Goal: Check status: Check status

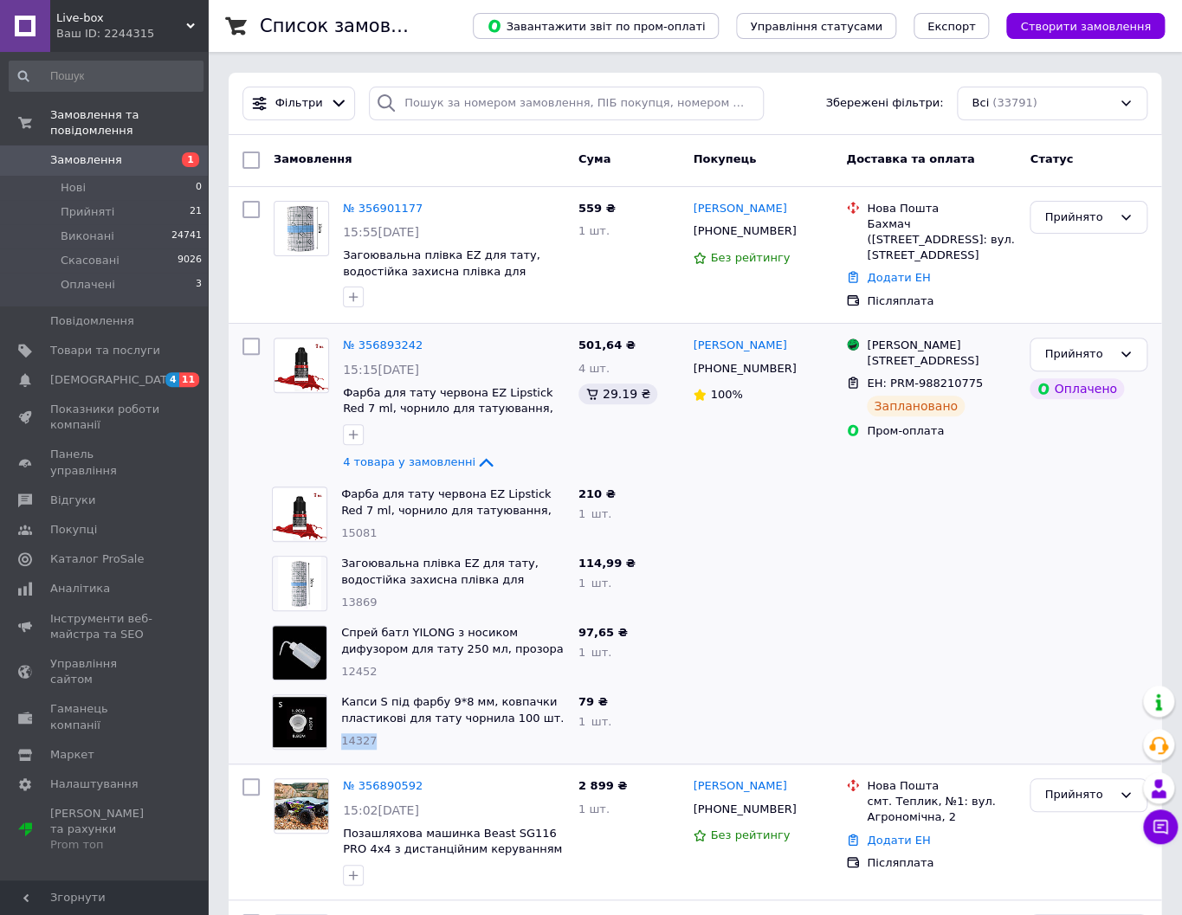
click at [85, 162] on span "Замовлення" at bounding box center [86, 160] width 72 height 16
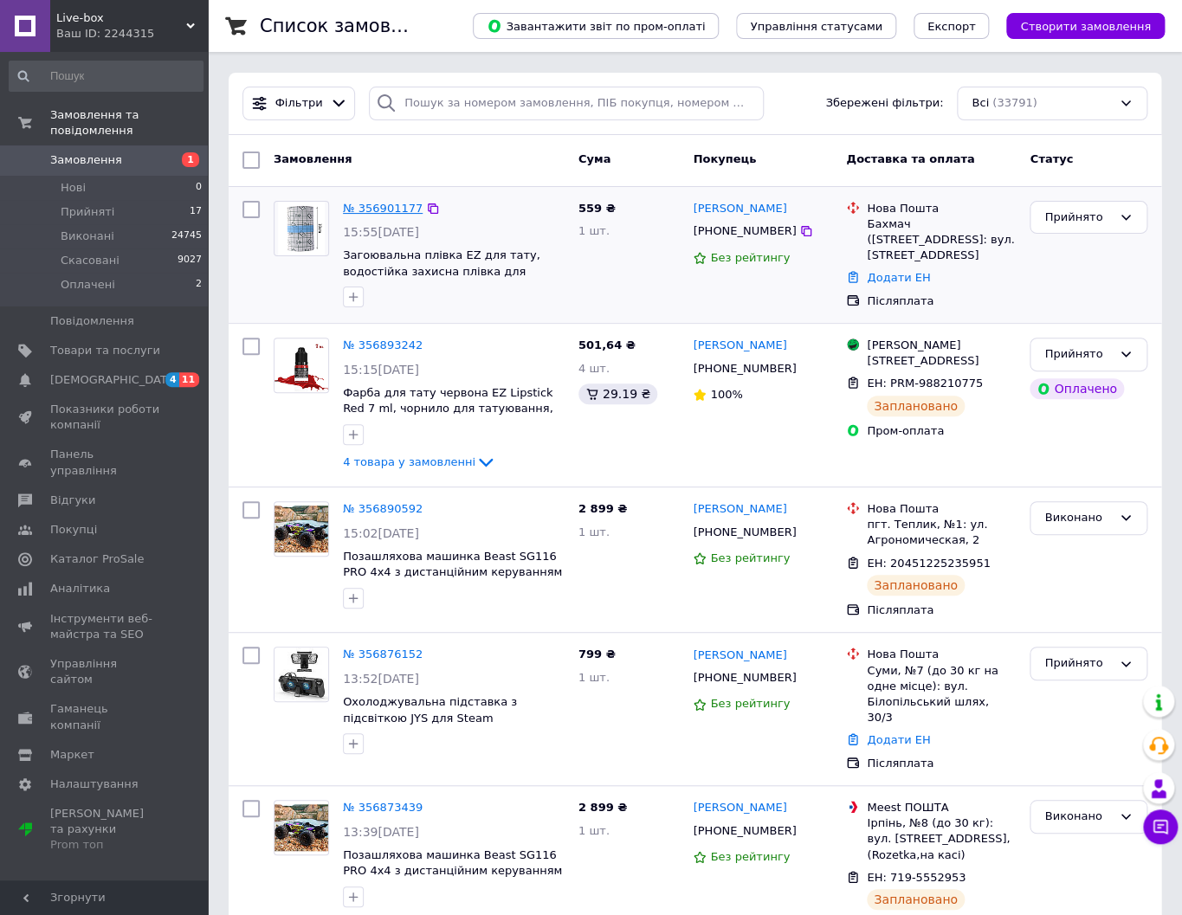
click at [384, 203] on link "№ 356901177" at bounding box center [383, 208] width 80 height 13
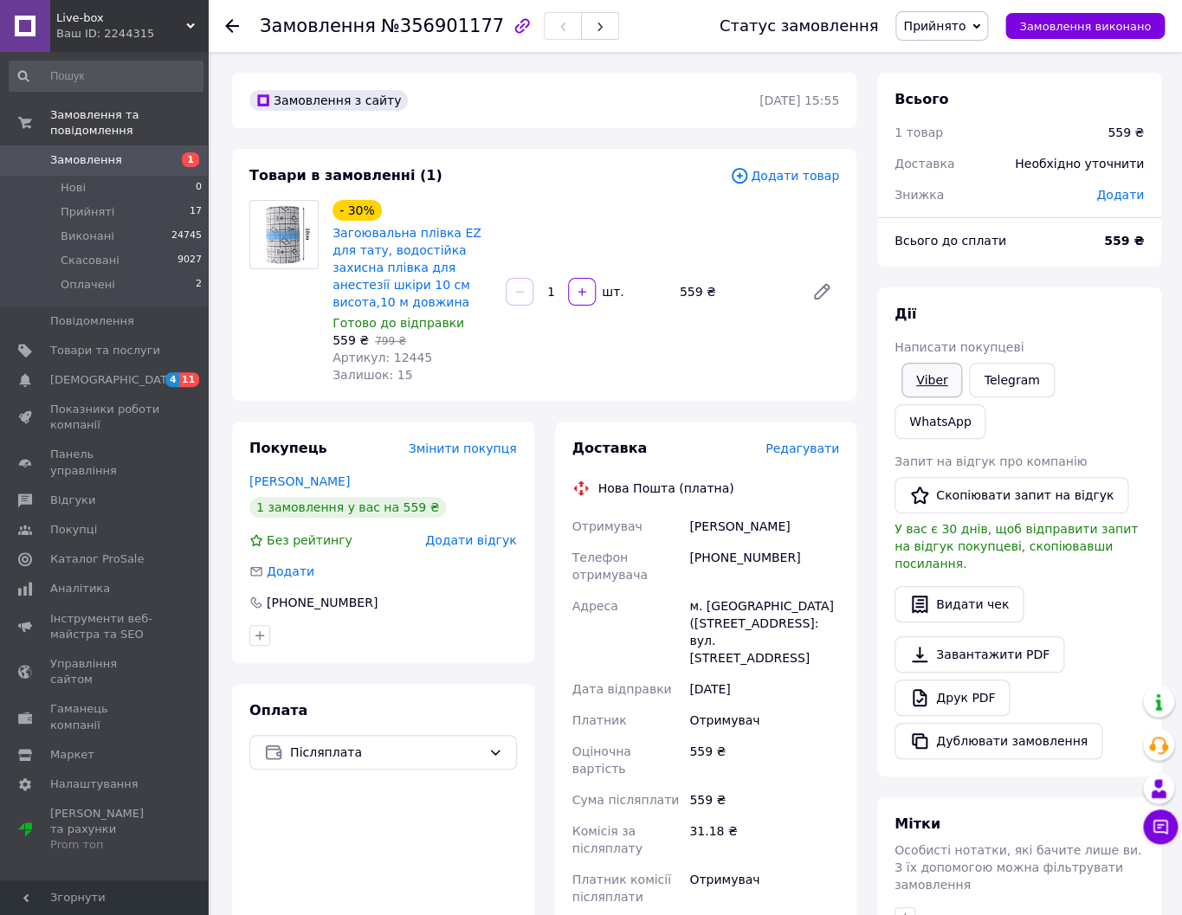
click at [939, 387] on link "Viber" at bounding box center [932, 380] width 61 height 35
click at [434, 34] on span "№356901177" at bounding box center [442, 26] width 123 height 21
copy span "356901177"
